Goal: Information Seeking & Learning: Learn about a topic

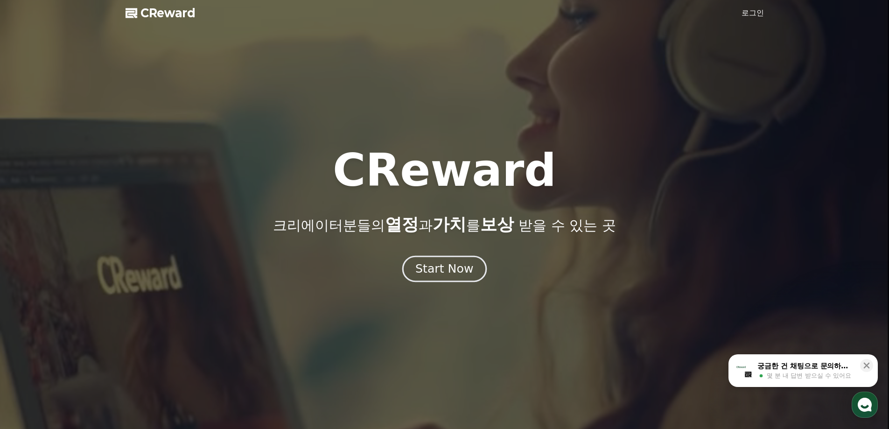
click at [462, 271] on div "Start Now" at bounding box center [444, 269] width 58 height 16
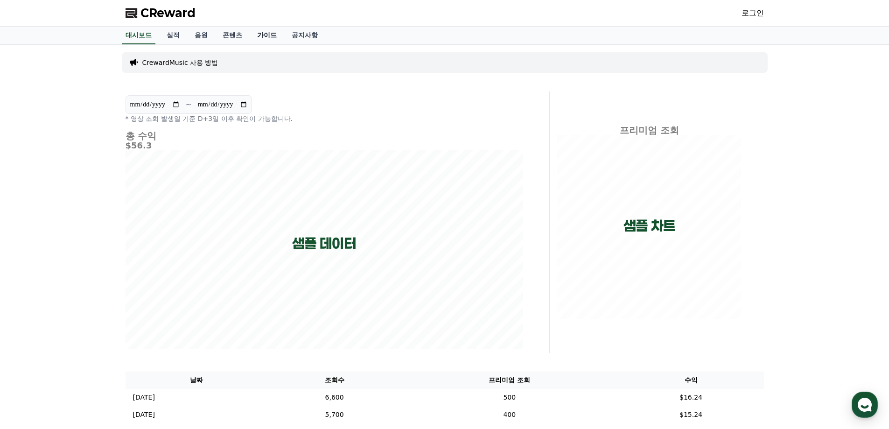
click at [269, 37] on link "가이드" at bounding box center [267, 36] width 35 height 18
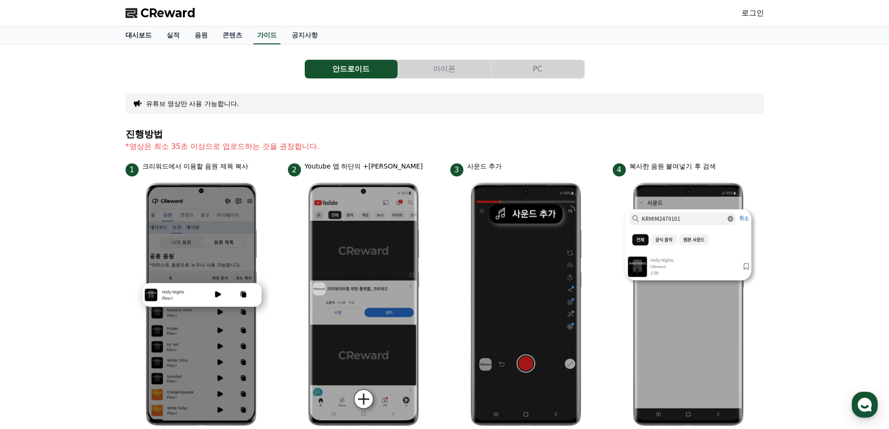
click at [148, 34] on link "대시보드" at bounding box center [138, 36] width 41 height 18
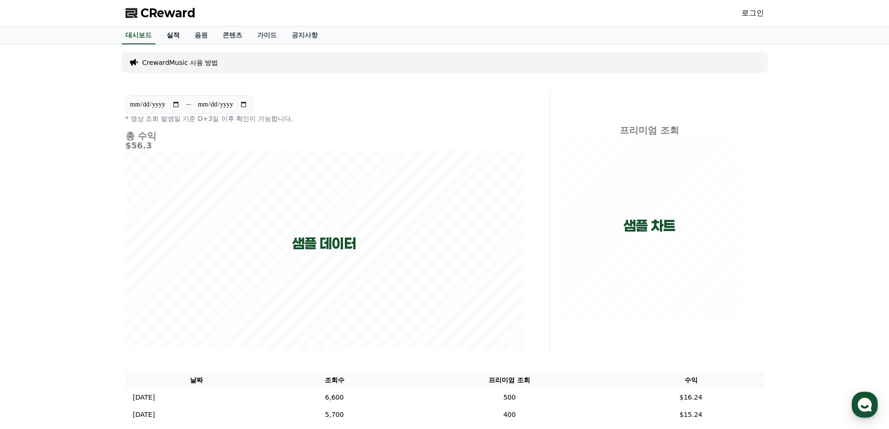
click at [177, 36] on link "실적" at bounding box center [173, 36] width 28 height 18
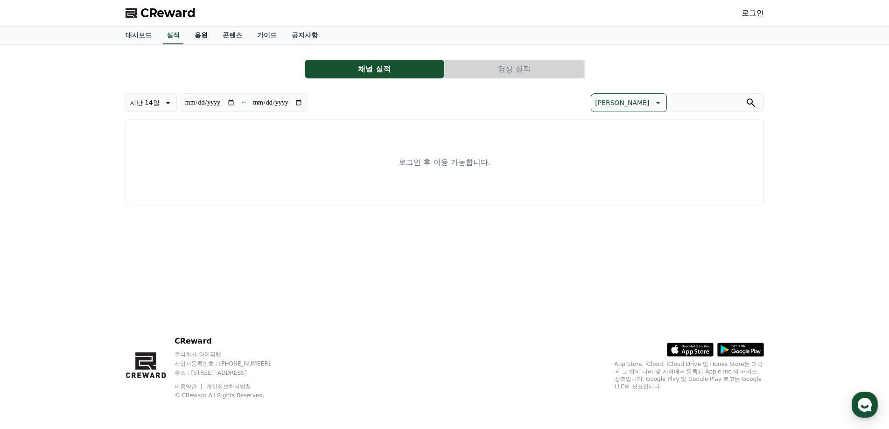
click at [202, 35] on link "음원" at bounding box center [201, 36] width 28 height 18
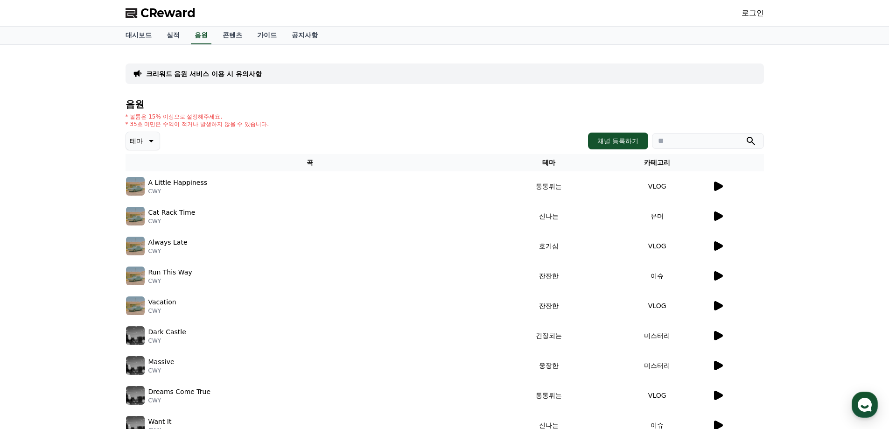
click at [716, 188] on icon at bounding box center [718, 186] width 9 height 9
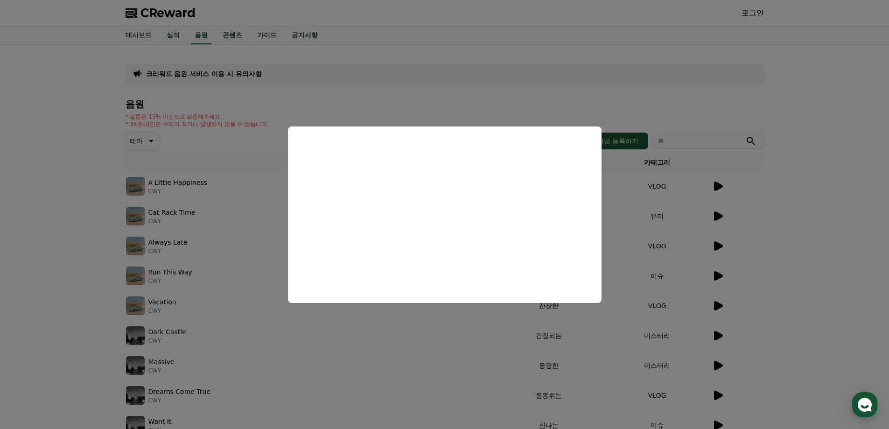
click at [685, 106] on button "close modal" at bounding box center [444, 214] width 889 height 429
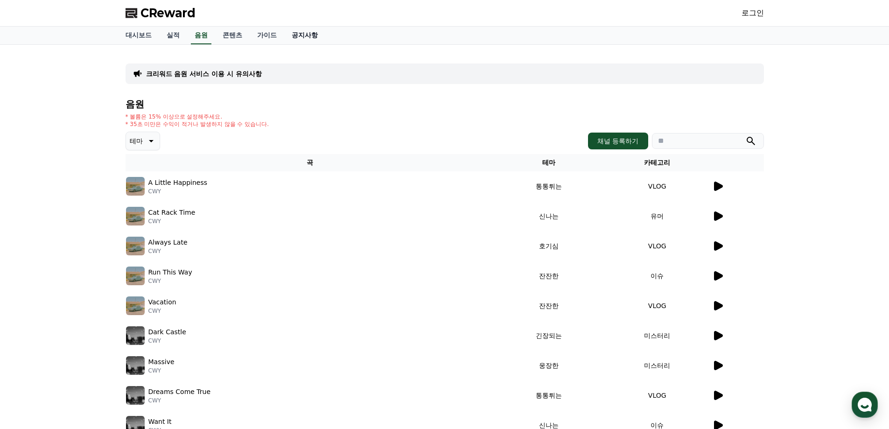
click at [298, 36] on link "공지사항" at bounding box center [304, 36] width 41 height 18
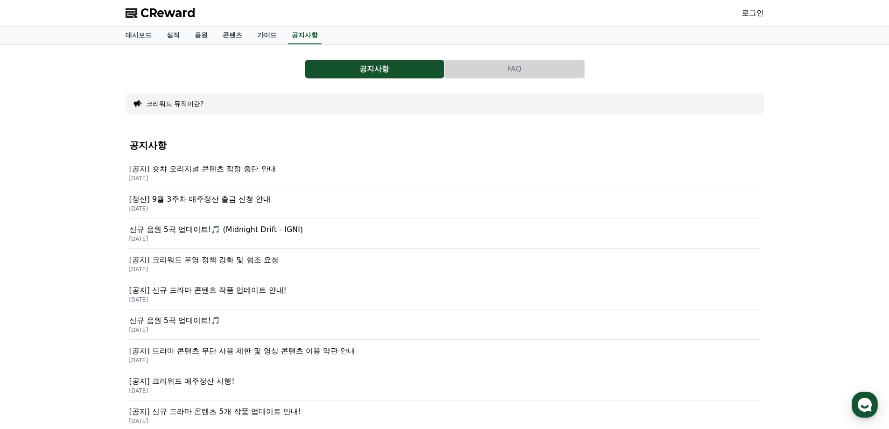
click at [246, 201] on p "[정산] 9월 3주차 매주정산 출금 신청 안내" at bounding box center [444, 199] width 631 height 11
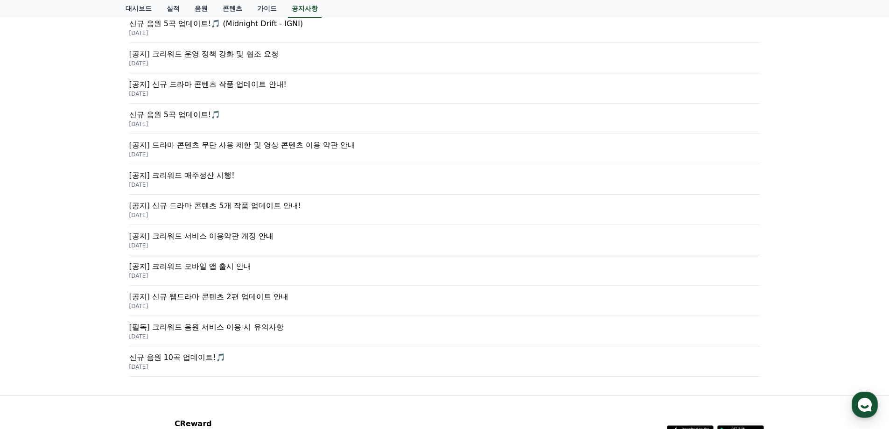
scroll to position [233, 0]
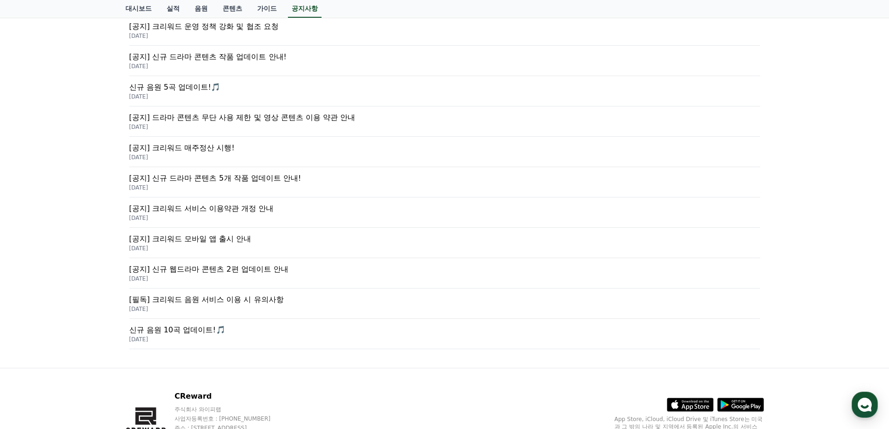
click at [256, 209] on p "[공지] 크리워드 서비스 이용약관 개정 안내" at bounding box center [444, 208] width 631 height 11
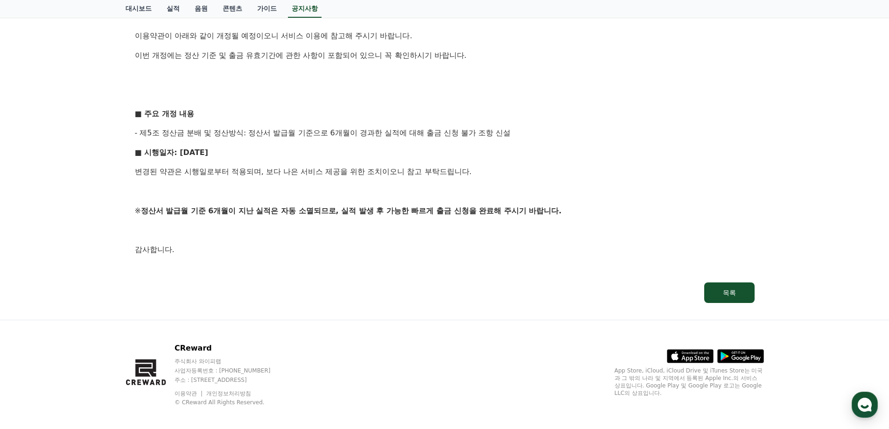
scroll to position [177, 0]
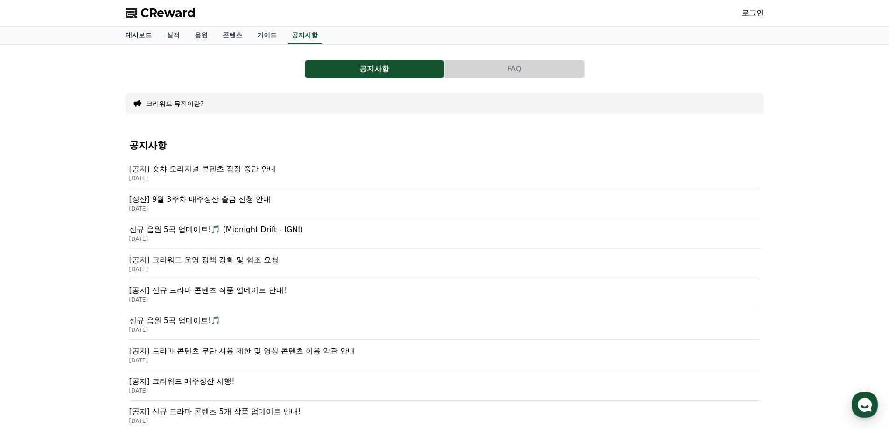
click at [137, 34] on link "대시보드" at bounding box center [138, 36] width 41 height 18
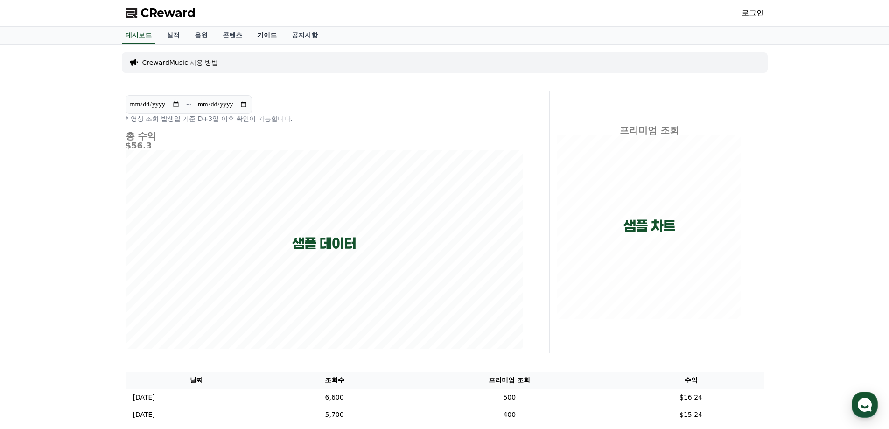
click at [260, 34] on link "가이드" at bounding box center [267, 36] width 35 height 18
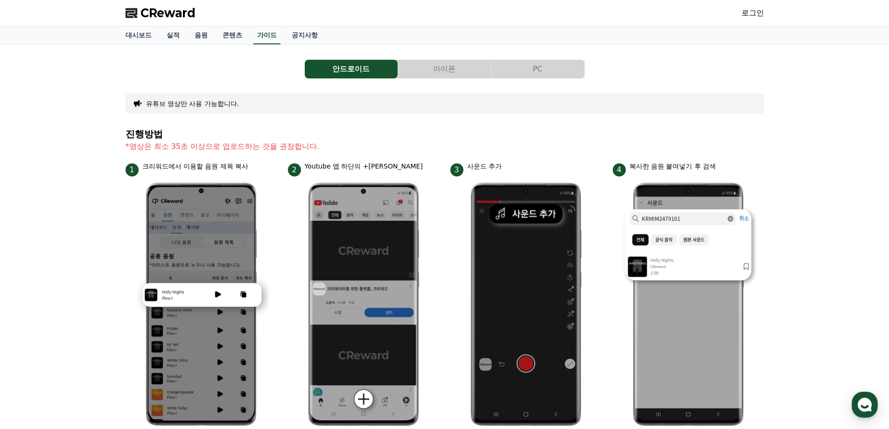
click at [218, 101] on button "유튜브 영상만 사용 가능합니다." at bounding box center [192, 103] width 93 height 9
click at [233, 35] on link "콘텐츠" at bounding box center [232, 36] width 35 height 18
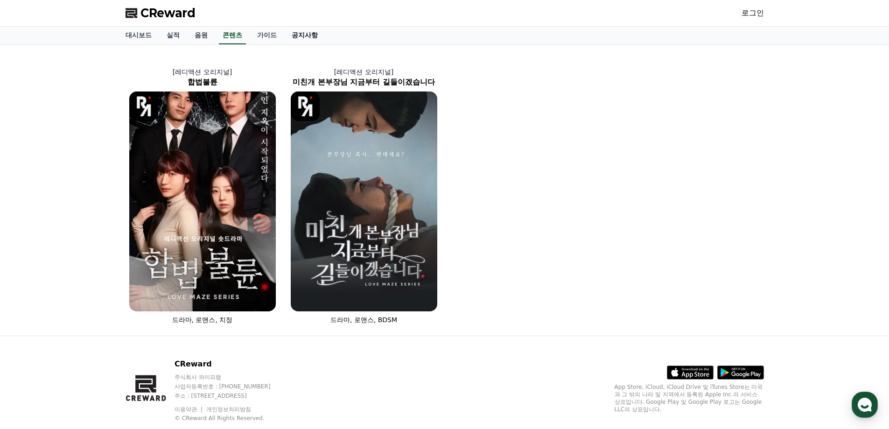
click at [303, 37] on link "공지사항" at bounding box center [304, 36] width 41 height 18
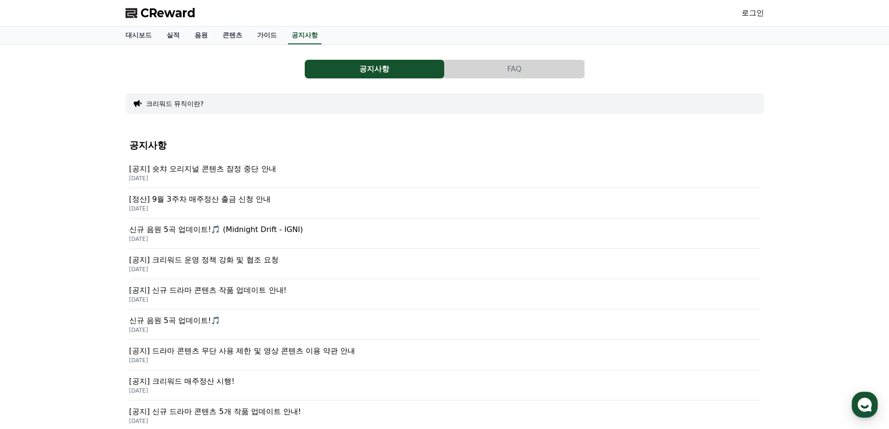
click at [509, 69] on button "FAQ" at bounding box center [515, 69] width 140 height 19
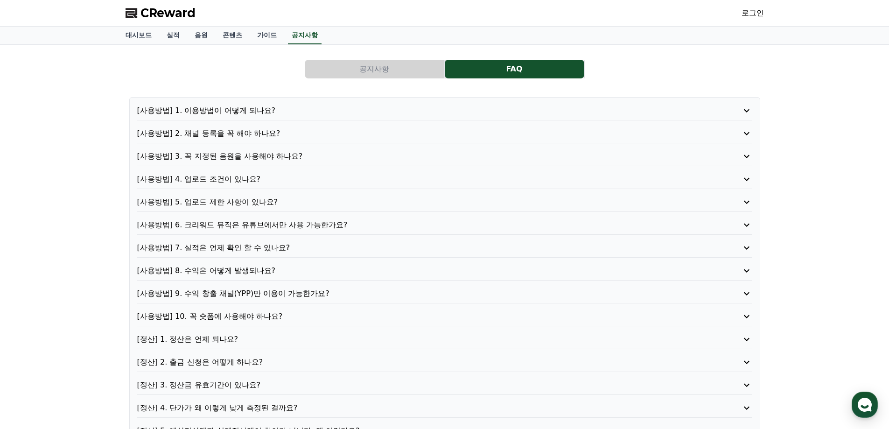
click at [239, 109] on p "[사용방법] 1. 이용방법이 어떻게 되나요?" at bounding box center [420, 110] width 566 height 11
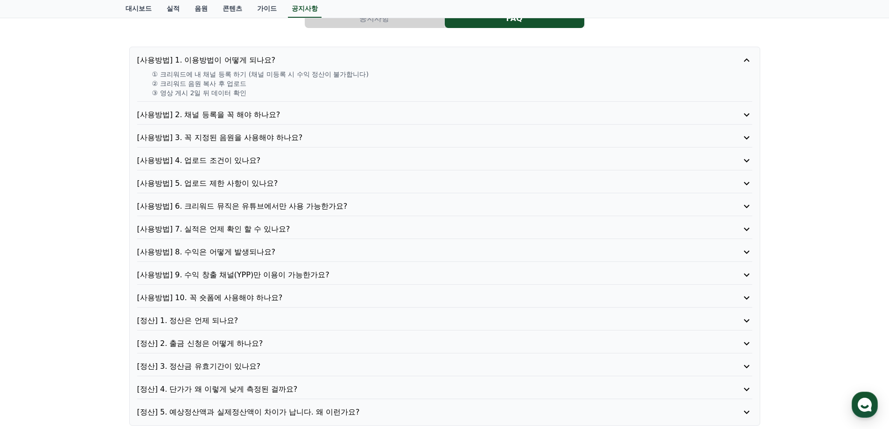
scroll to position [175, 0]
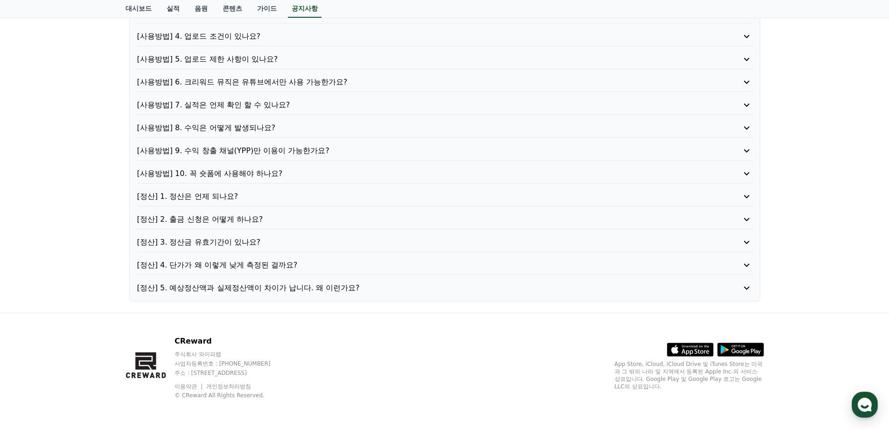
click at [243, 266] on p "[정산] 4. 단가가 왜 이렇게 낮게 측정된 걸까요?" at bounding box center [420, 265] width 566 height 11
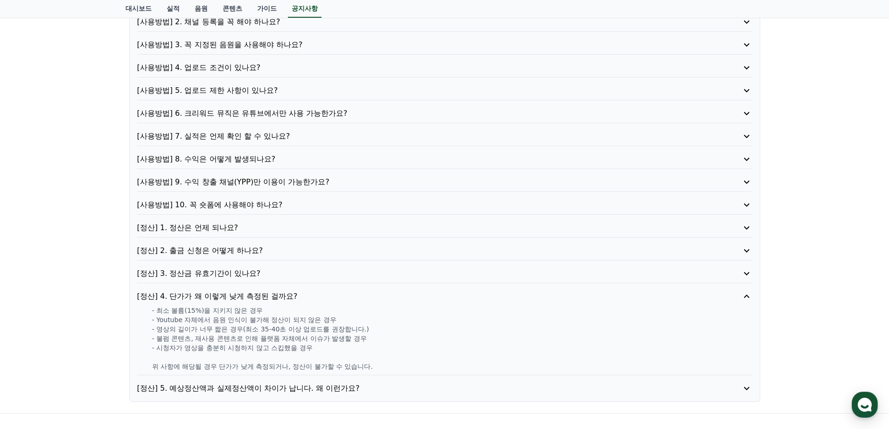
scroll to position [143, 0]
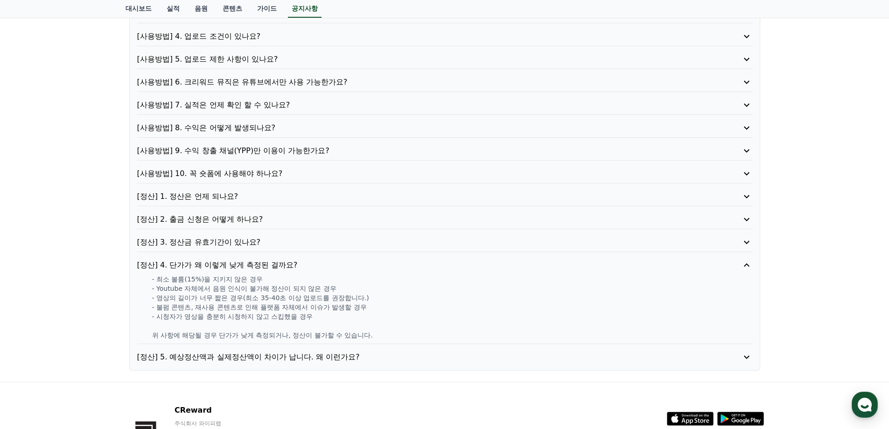
click at [215, 266] on p "[정산] 4. 단가가 왜 이렇게 낮게 측정된 걸까요?" at bounding box center [420, 265] width 566 height 11
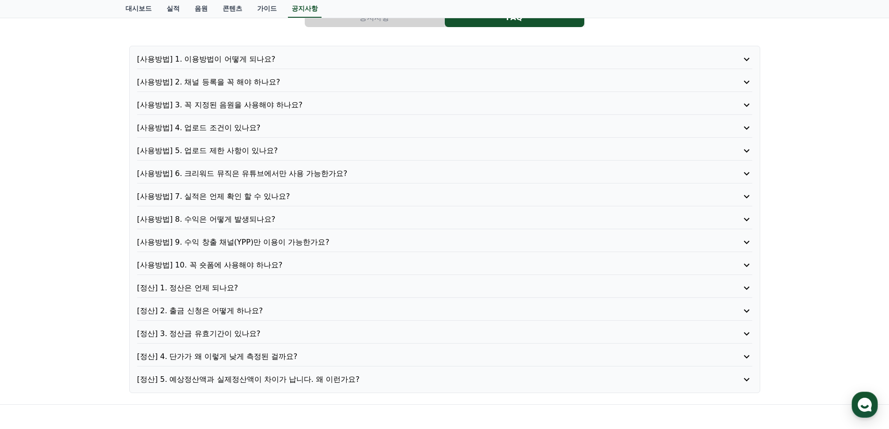
scroll to position [49, 0]
click at [225, 153] on p "[사용방법] 5. 업로드 제한 사항이 있나요?" at bounding box center [420, 152] width 566 height 11
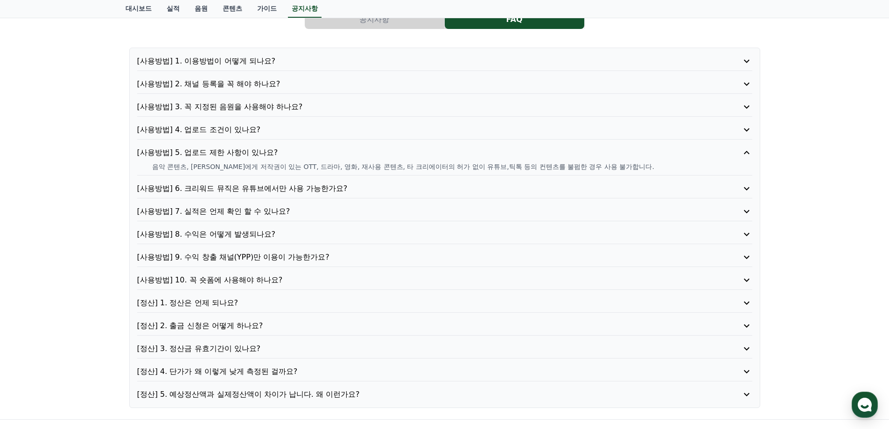
click at [239, 133] on p "[사용방법] 4. 업로드 조건이 있나요?" at bounding box center [420, 129] width 566 height 11
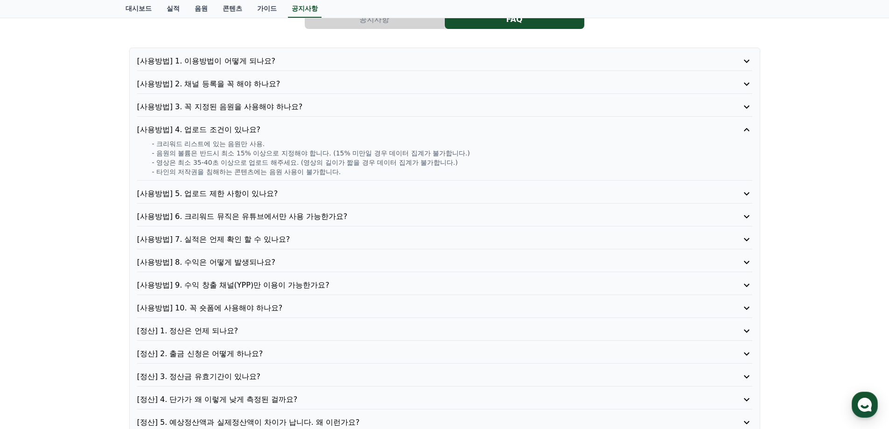
click at [251, 85] on p "[사용방법] 2. 채널 등록을 꼭 해야 하나요?" at bounding box center [420, 83] width 566 height 11
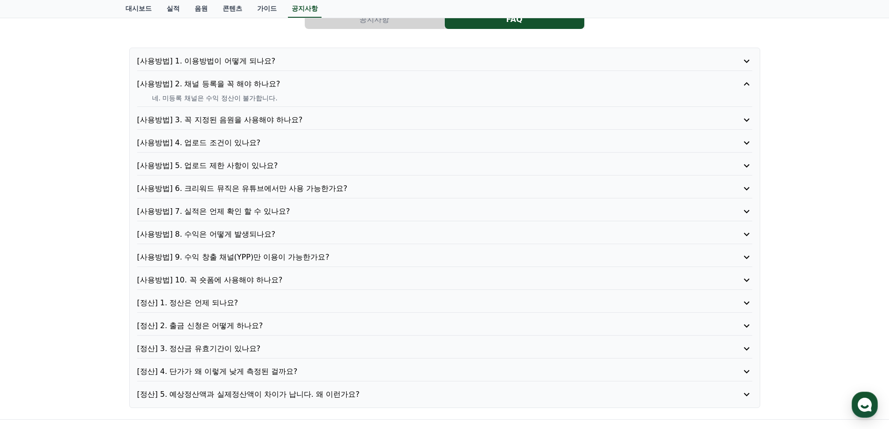
click at [220, 258] on p "[사용방법] 9. 수익 창출 채널(YPP)만 이용이 가능한가요?" at bounding box center [420, 257] width 566 height 11
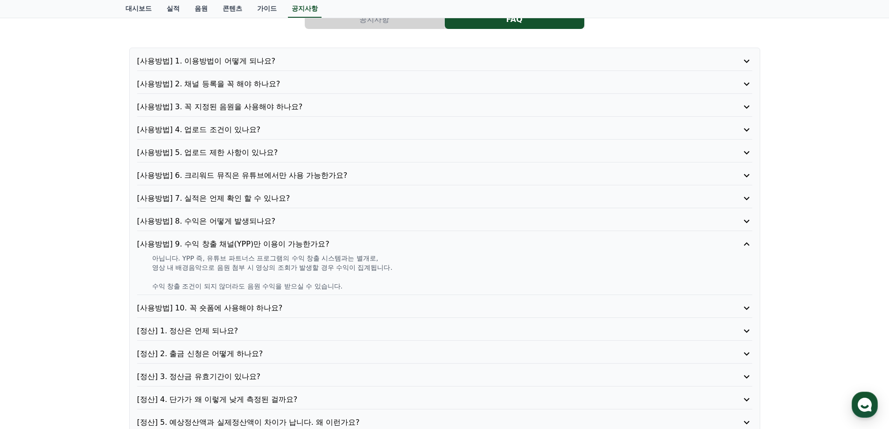
click at [200, 307] on p "[사용방법] 10. 꼭 숏폼에 사용해야 하나요?" at bounding box center [420, 307] width 566 height 11
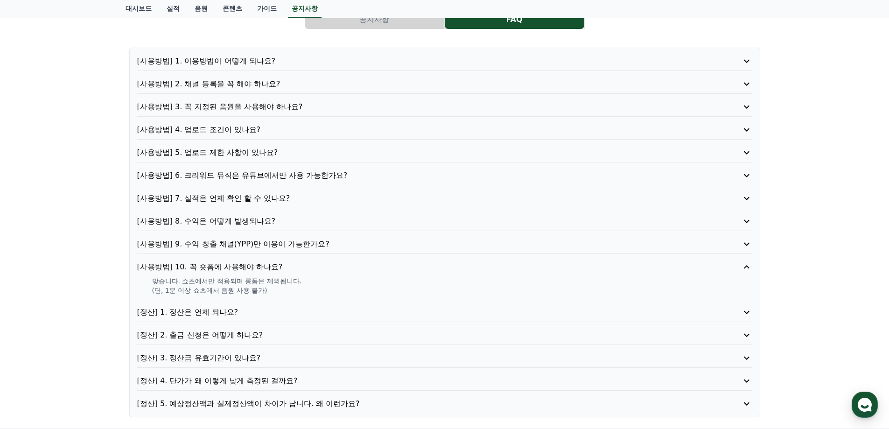
click at [106, 288] on div "공지사항 FAQ [사용방법] 1. 이용방법이 어떻게 되나요? [사용방법] 2. 채널 등록을 꼭 해야 하나요? [사용방법] 3. 꼭 지정된 음원…" at bounding box center [444, 211] width 889 height 433
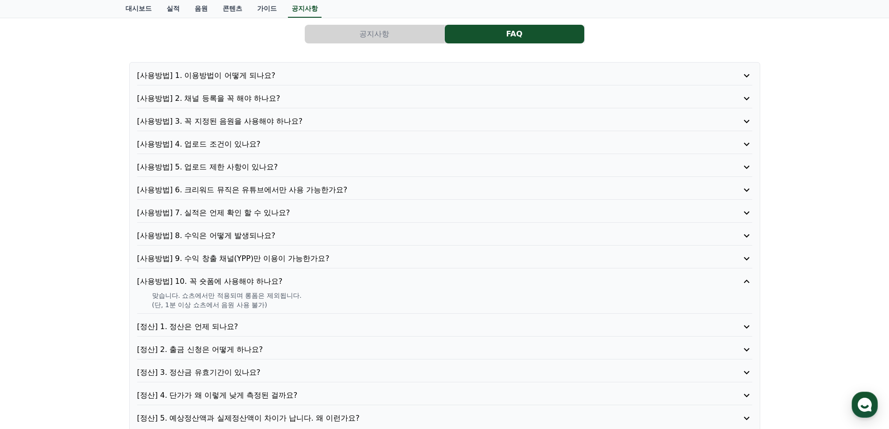
scroll to position [0, 0]
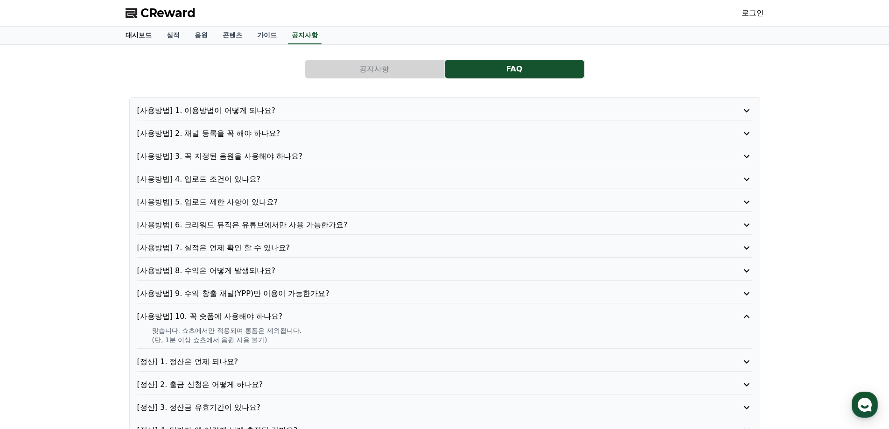
click at [133, 35] on link "대시보드" at bounding box center [138, 36] width 41 height 18
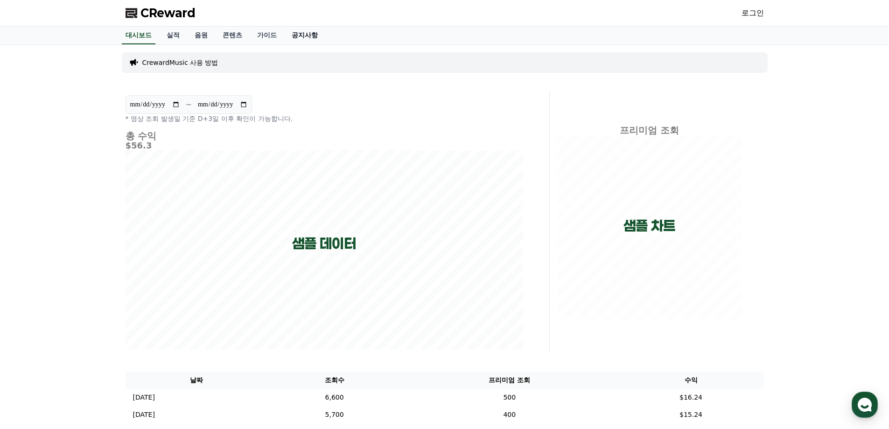
click at [309, 34] on link "공지사항" at bounding box center [304, 36] width 41 height 18
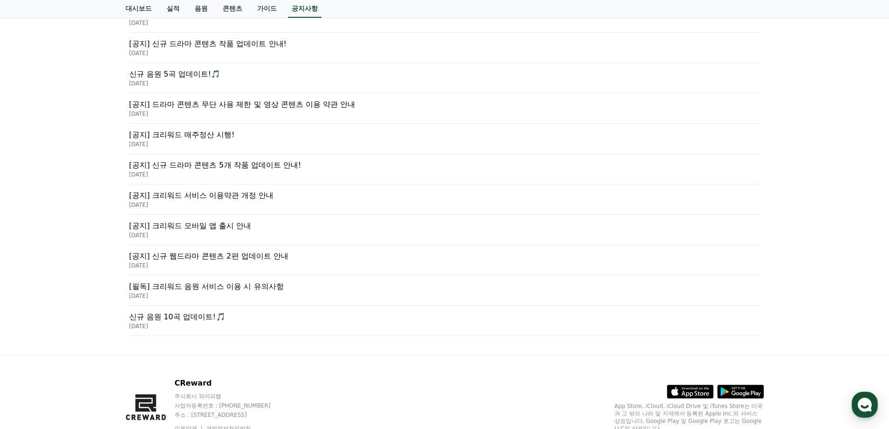
scroll to position [288, 0]
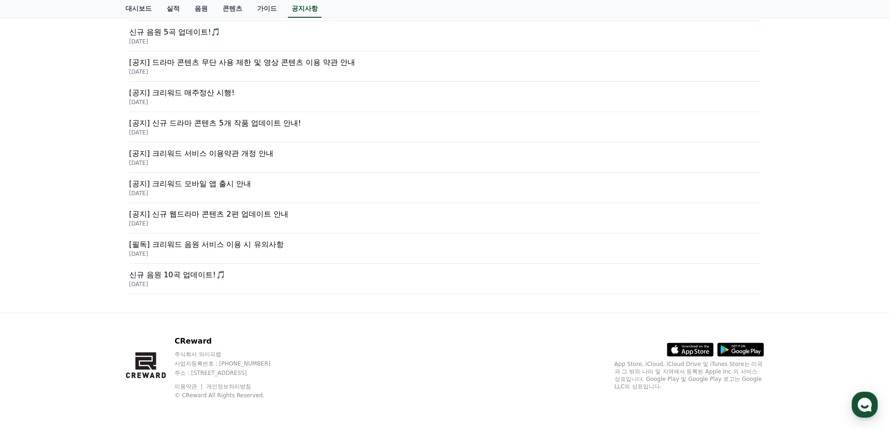
click at [263, 213] on p "[공지] 신규 웹드라마 콘텐츠 2편 업데이트 안내" at bounding box center [444, 214] width 631 height 11
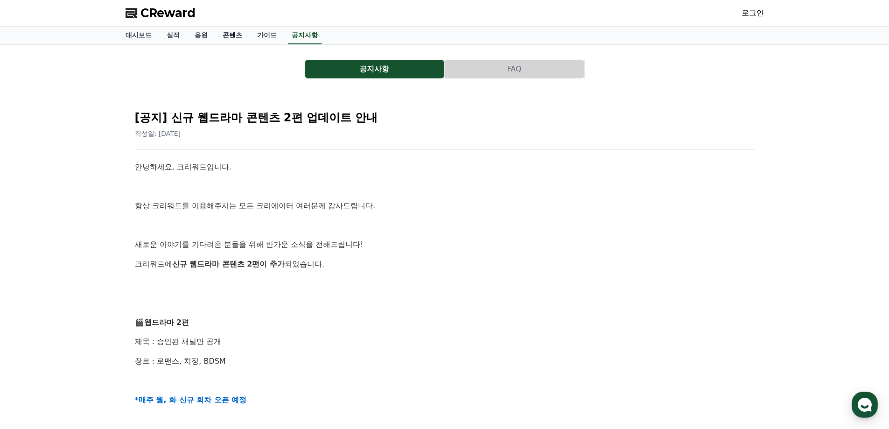
click at [232, 34] on link "콘텐츠" at bounding box center [232, 36] width 35 height 18
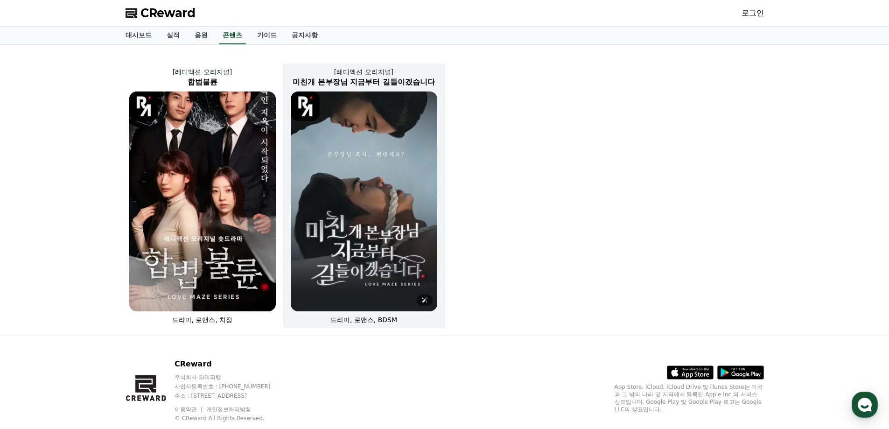
click at [387, 211] on img at bounding box center [364, 201] width 147 height 220
